Goal: Task Accomplishment & Management: Use online tool/utility

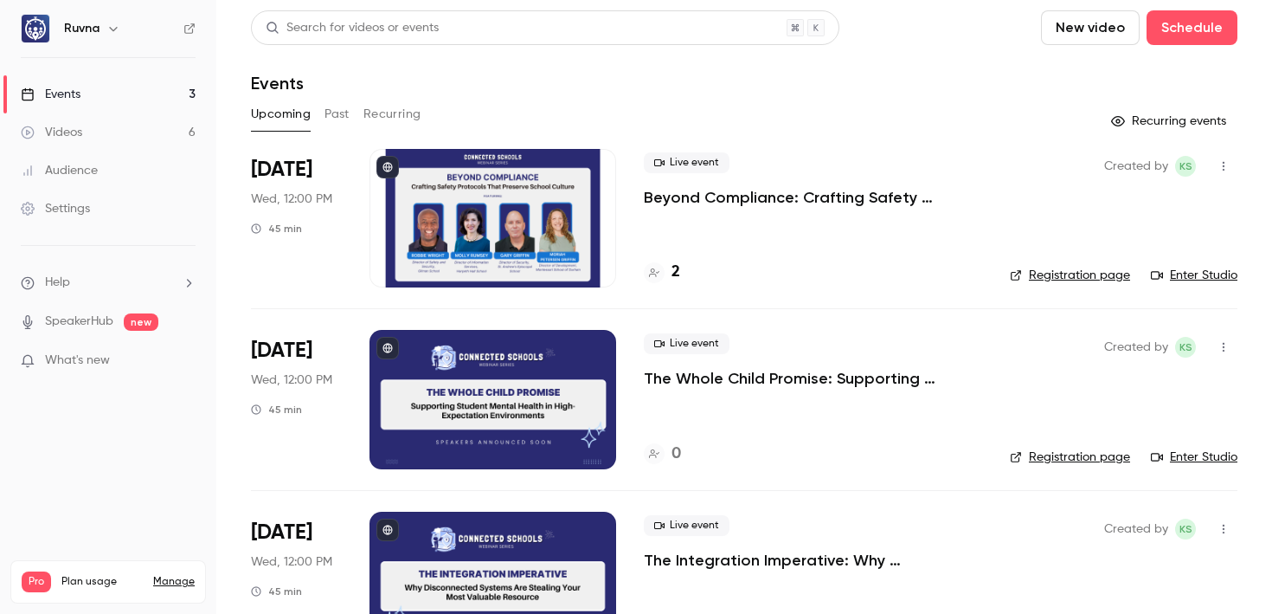
click at [731, 203] on p "Beyond Compliance: Crafting Safety Protocols That Preserve School Culture" at bounding box center [813, 197] width 338 height 21
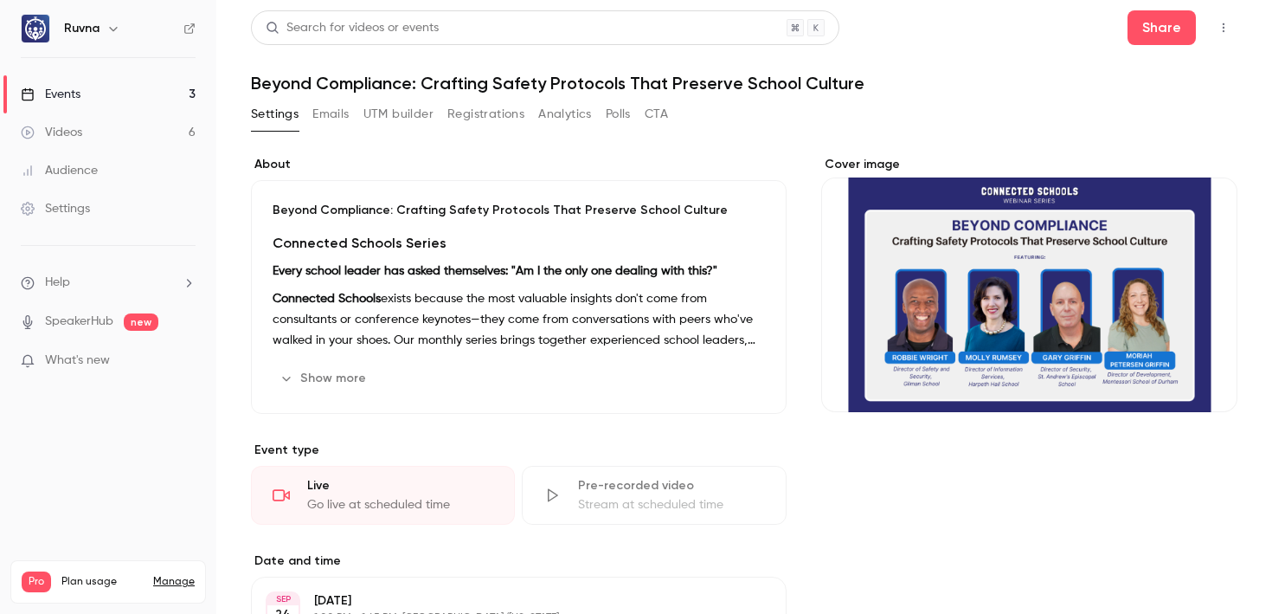
click at [418, 110] on button "UTM builder" at bounding box center [398, 114] width 70 height 28
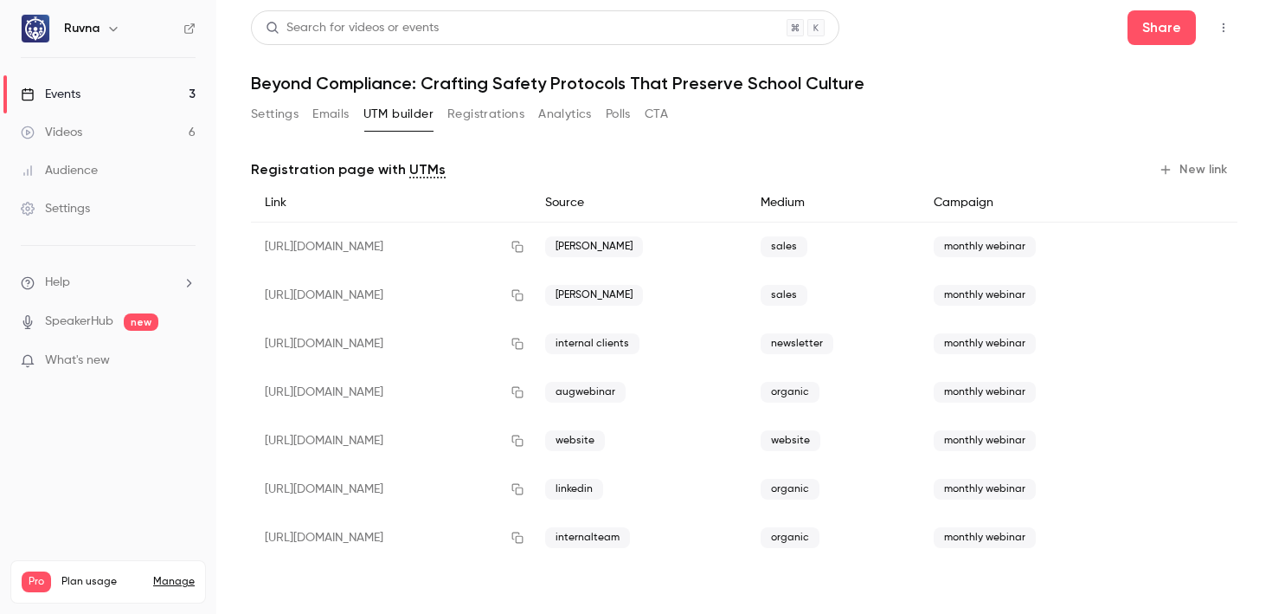
click at [1214, 163] on button "New link" at bounding box center [1195, 170] width 86 height 28
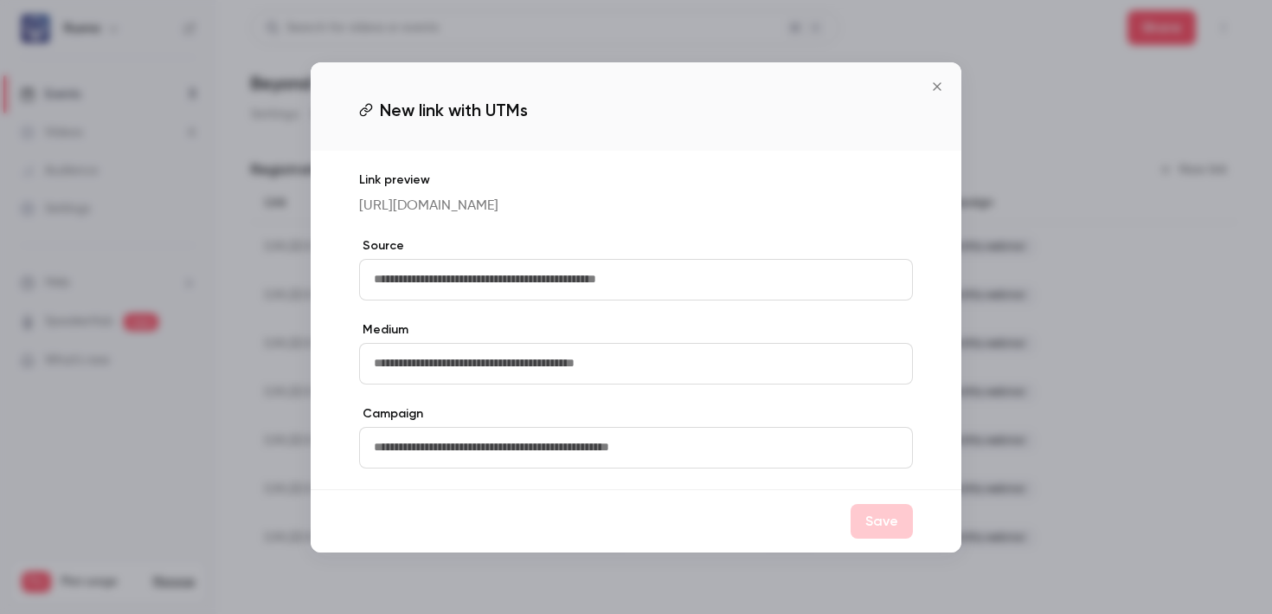
click at [624, 280] on input "text" at bounding box center [636, 280] width 554 height 42
click at [937, 69] on button "Close" at bounding box center [937, 86] width 35 height 35
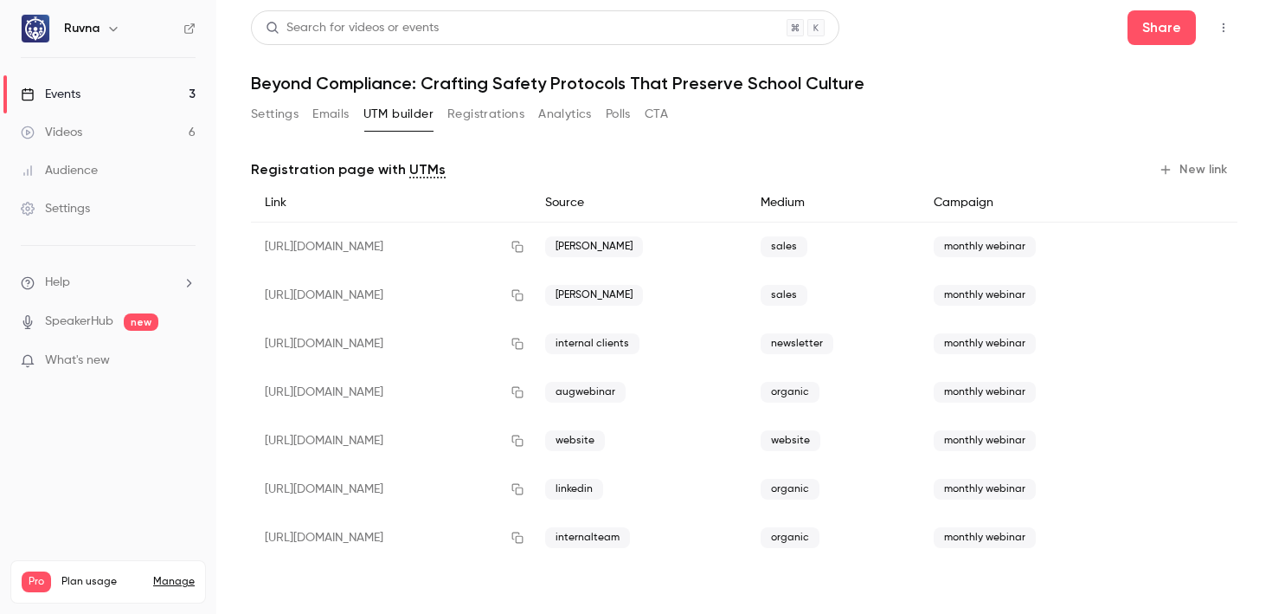
click at [153, 91] on link "Events 3" at bounding box center [108, 94] width 216 height 38
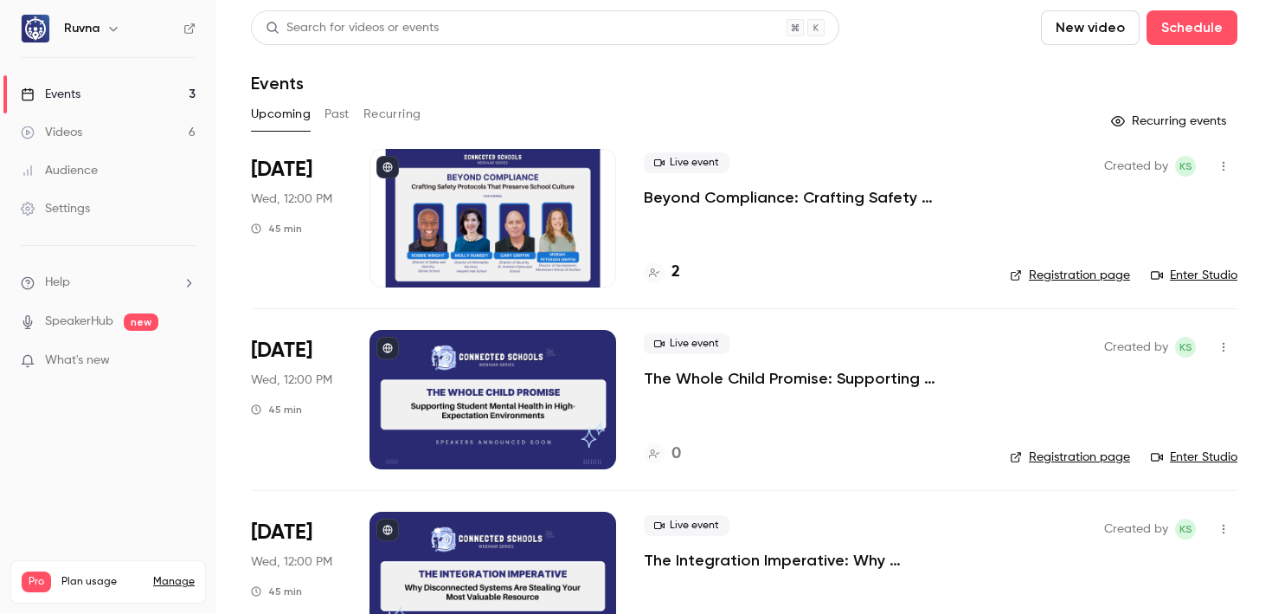
click at [139, 125] on link "Videos 6" at bounding box center [108, 132] width 216 height 38
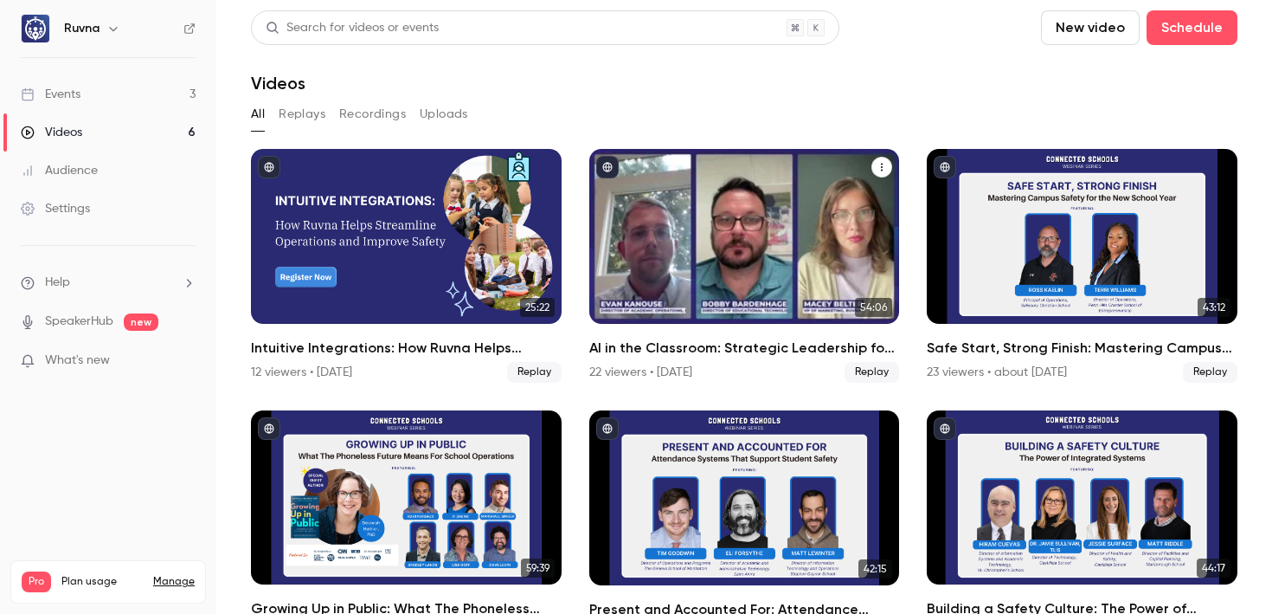
click at [672, 347] on h2 "AI in the Classroom: Strategic Leadership for the Future-Ready Independent Scho…" at bounding box center [744, 348] width 311 height 21
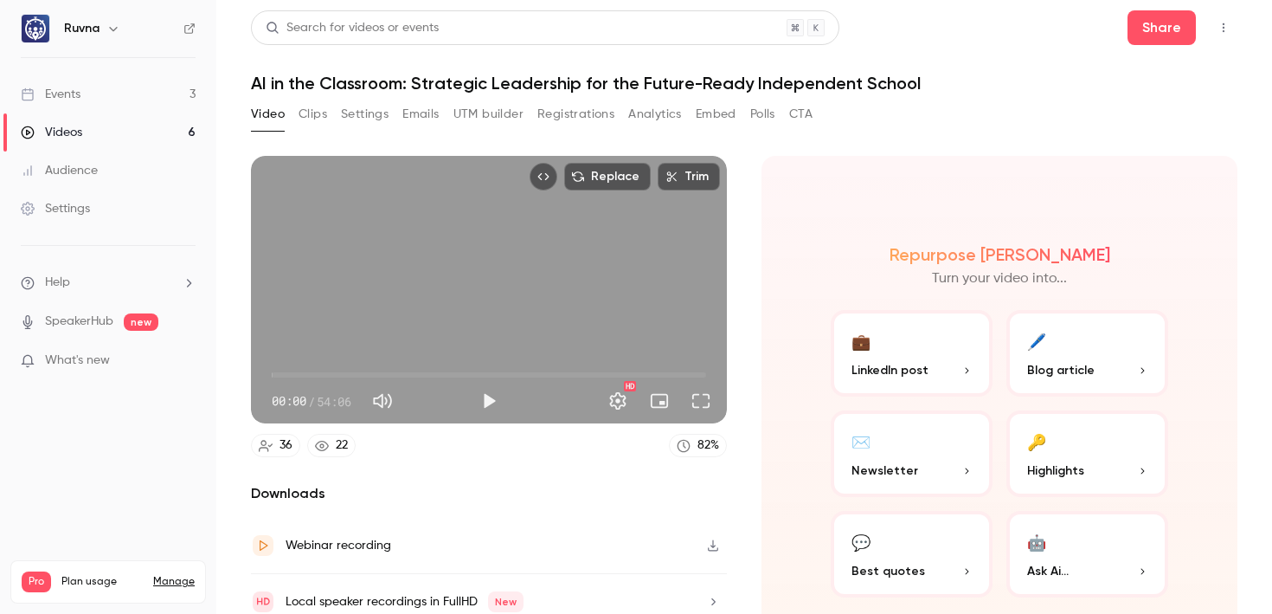
click at [469, 111] on button "UTM builder" at bounding box center [488, 114] width 70 height 28
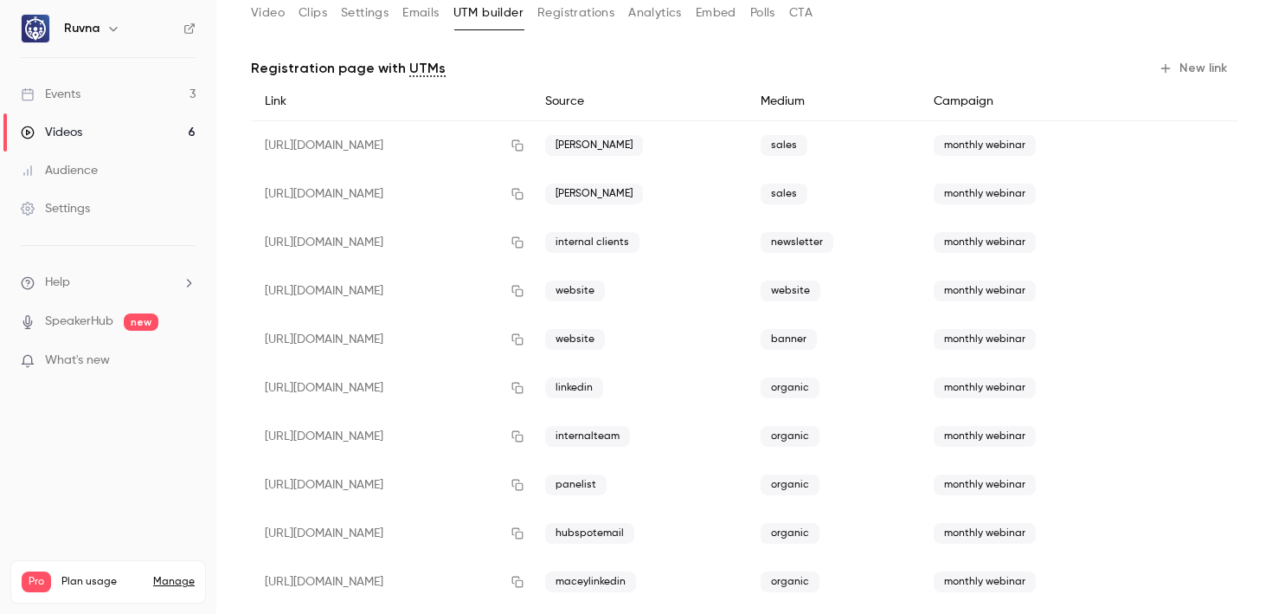
scroll to position [43, 0]
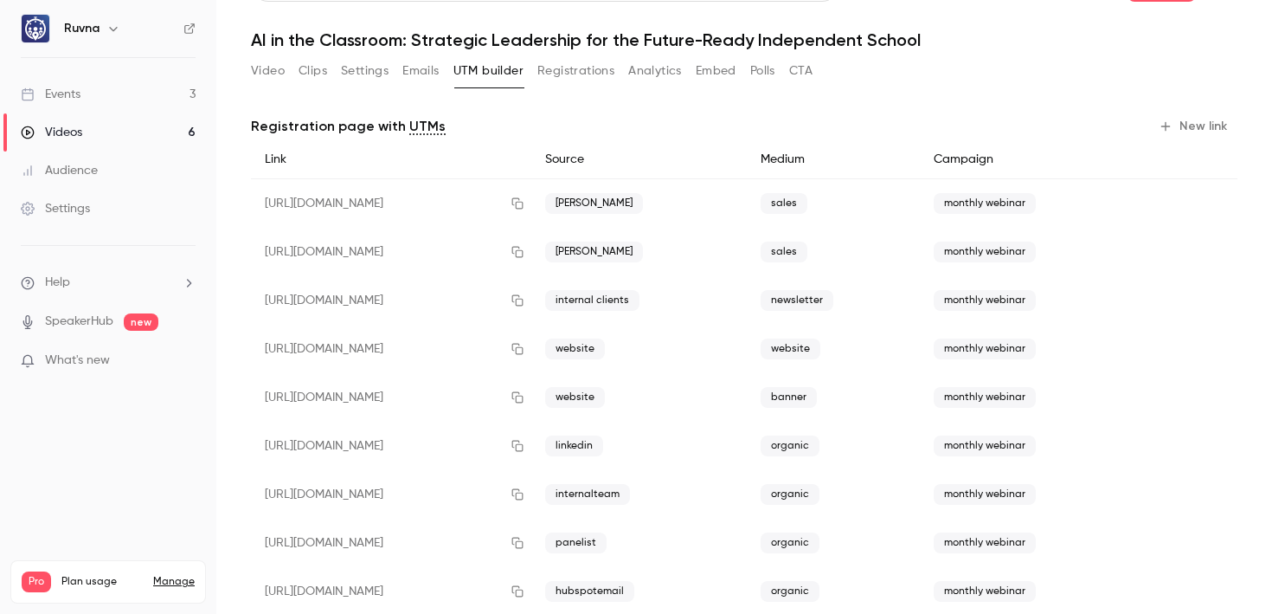
click at [132, 87] on link "Events 3" at bounding box center [108, 94] width 216 height 38
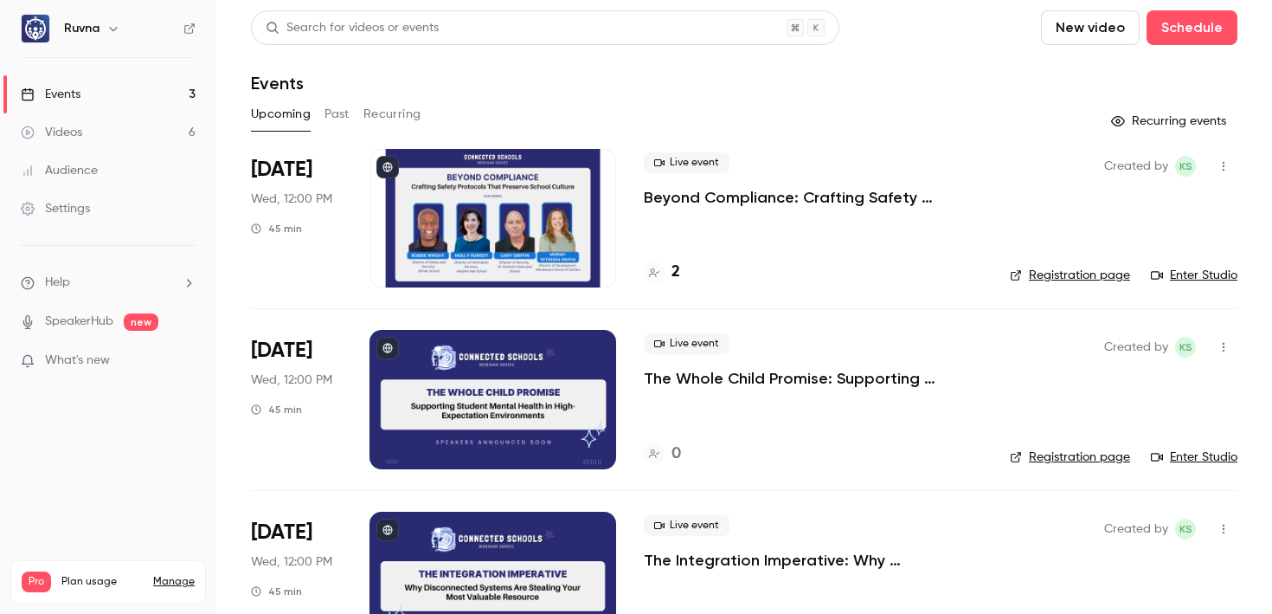
click at [671, 198] on p "Beyond Compliance: Crafting Safety Protocols That Preserve School Culture" at bounding box center [813, 197] width 338 height 21
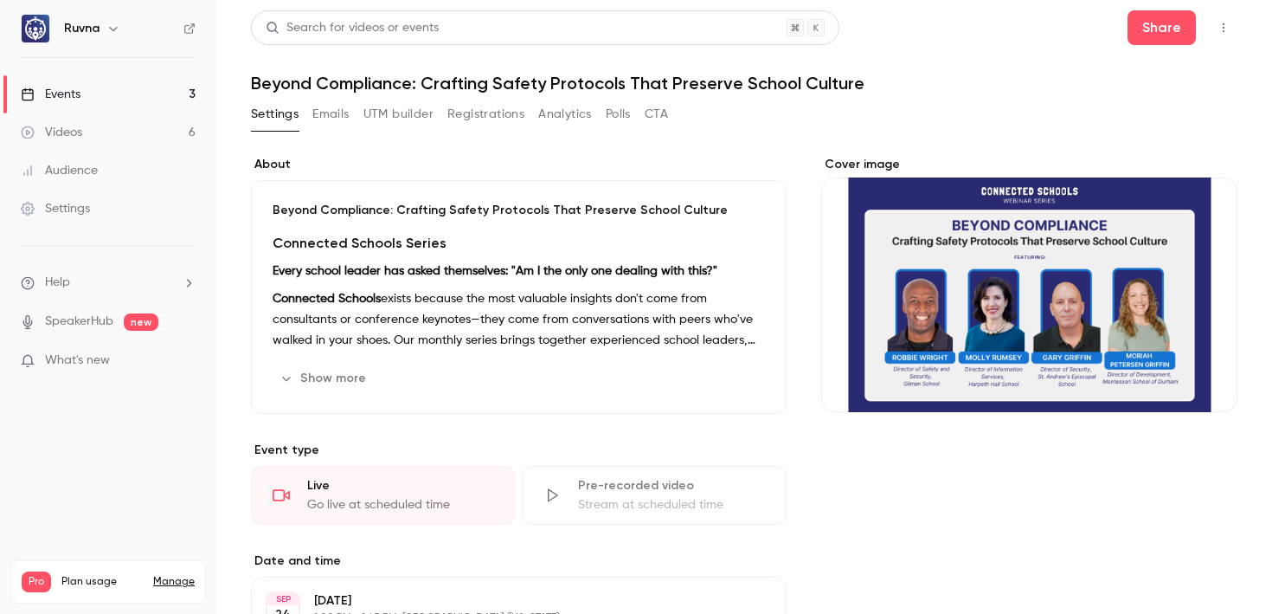
click at [403, 116] on button "UTM builder" at bounding box center [398, 114] width 70 height 28
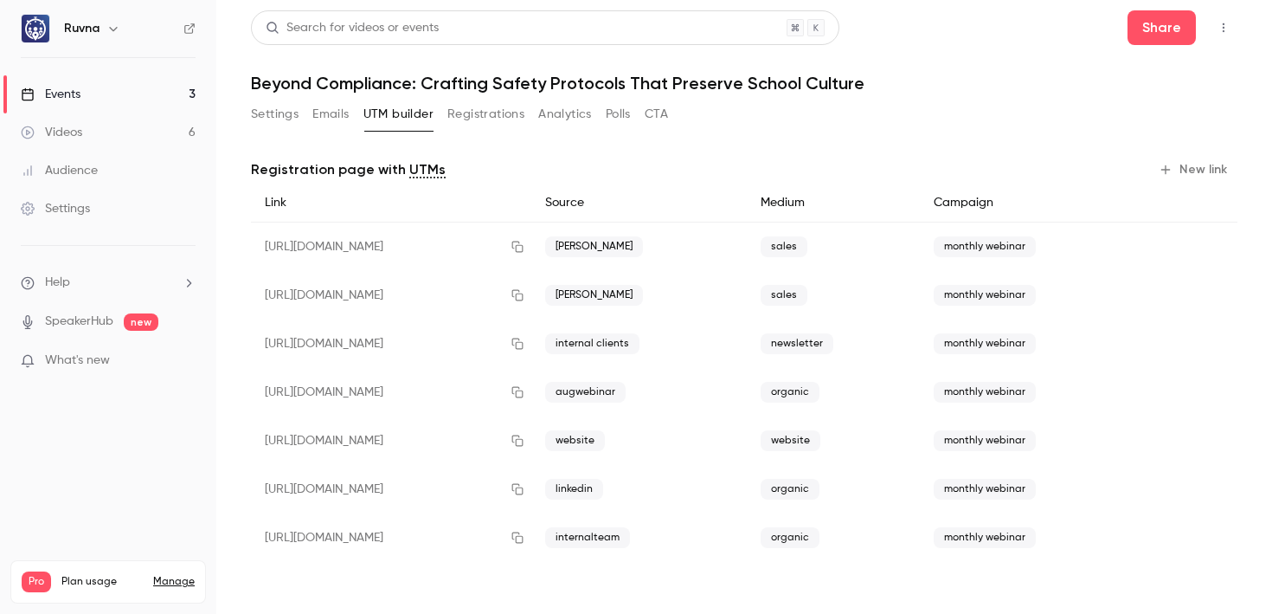
click at [1205, 164] on button "New link" at bounding box center [1195, 170] width 86 height 28
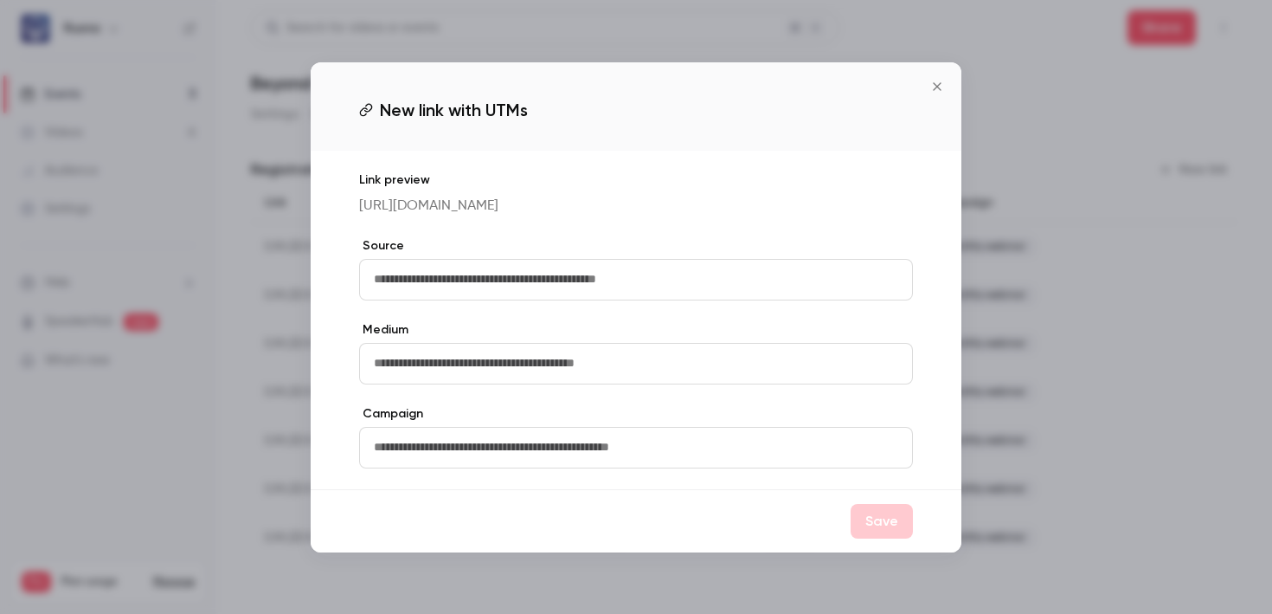
click at [838, 283] on input "text" at bounding box center [636, 280] width 554 height 42
type input "********"
click at [820, 350] on div "Medium" at bounding box center [636, 352] width 554 height 63
click at [817, 361] on input "text" at bounding box center [636, 364] width 554 height 42
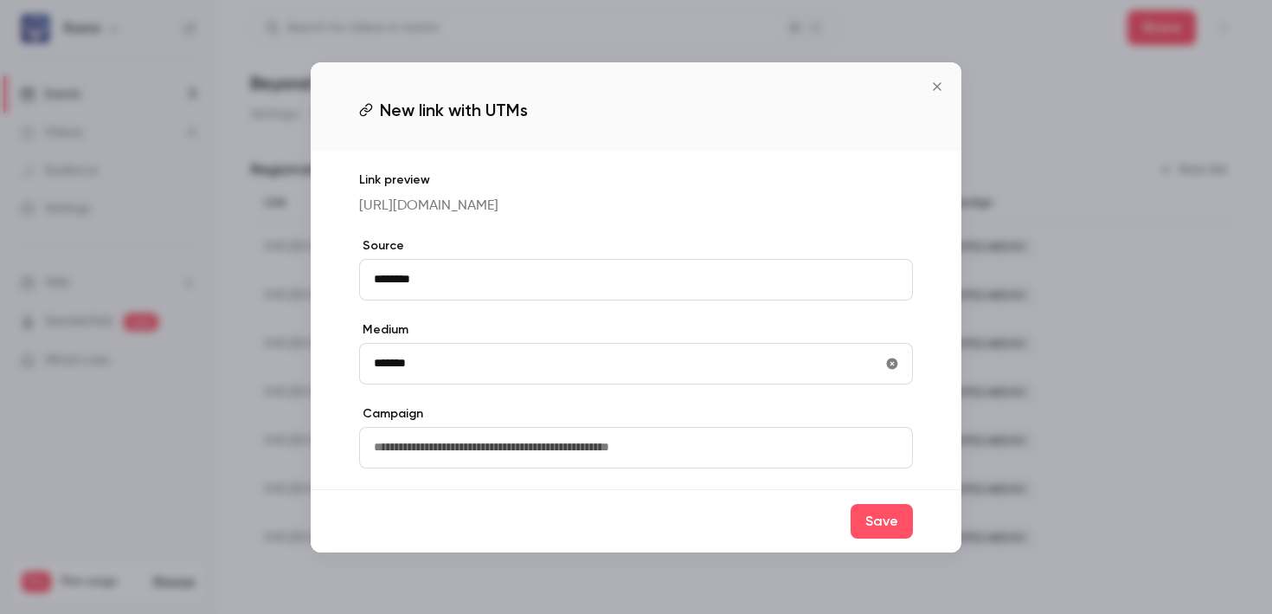
type input "*******"
click at [775, 447] on input "text" at bounding box center [636, 448] width 554 height 42
type input "**********"
click at [901, 537] on button "Save" at bounding box center [882, 521] width 62 height 35
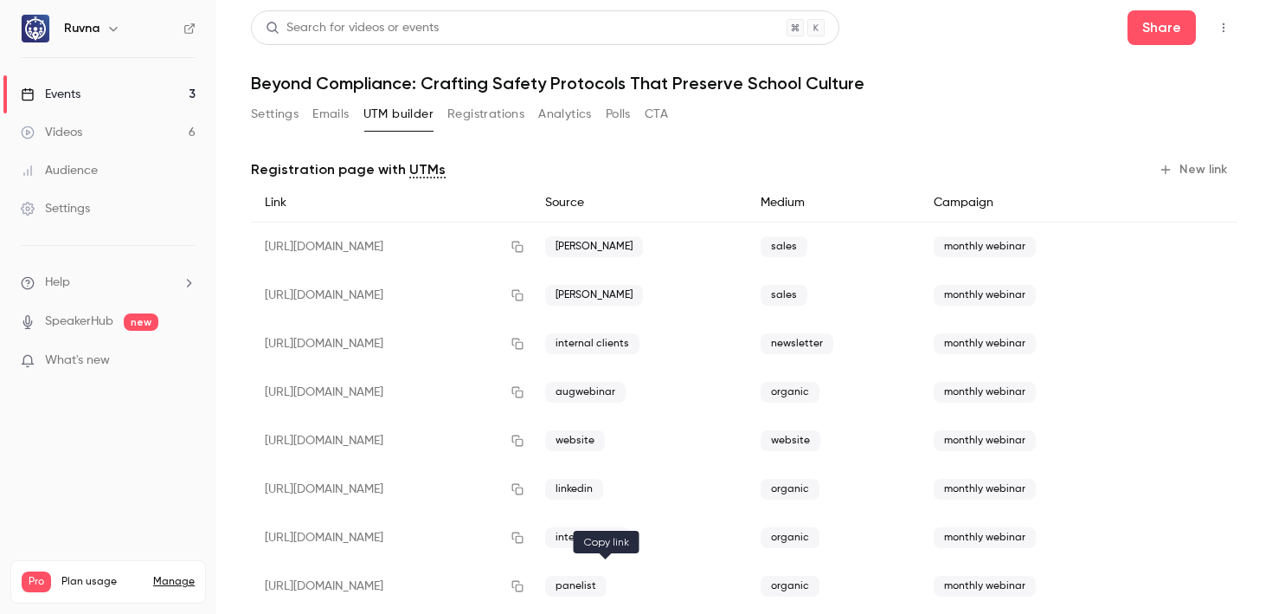
click at [531, 588] on button "button" at bounding box center [518, 586] width 28 height 28
